Goal: Task Accomplishment & Management: Use online tool/utility

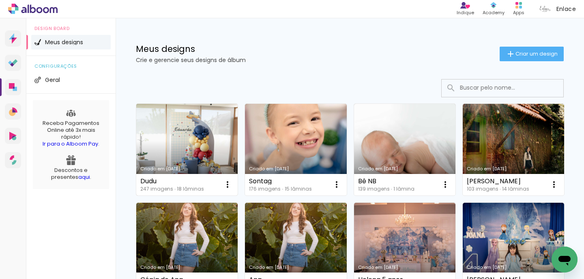
click at [205, 140] on link "Criado em [DATE]" at bounding box center [186, 150] width 101 height 92
